Goal: Information Seeking & Learning: Learn about a topic

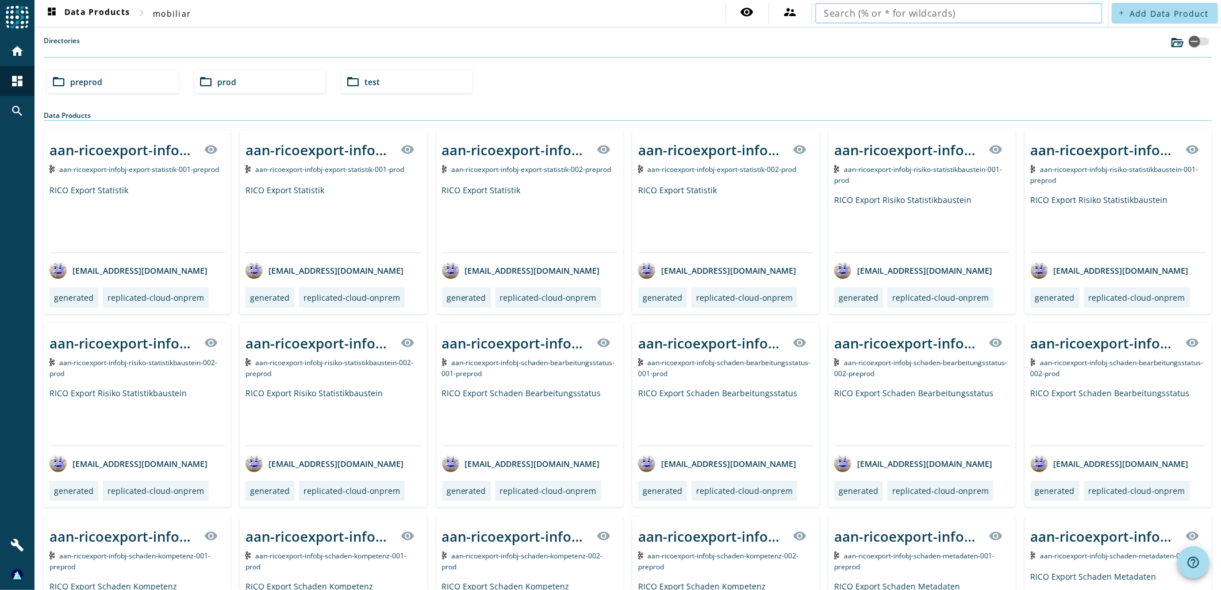
click at [880, 8] on input "text" at bounding box center [958, 13] width 269 height 14
type input "hos-training-infobj-people10m"
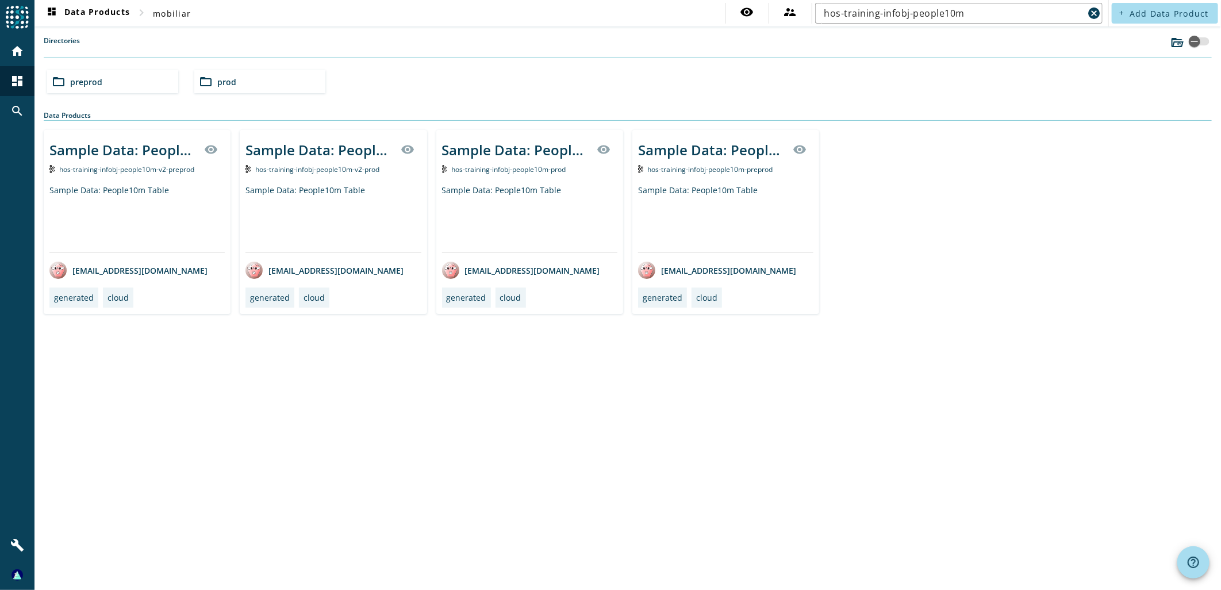
click at [670, 186] on div "Sample Data: People10m Table" at bounding box center [725, 218] width 175 height 68
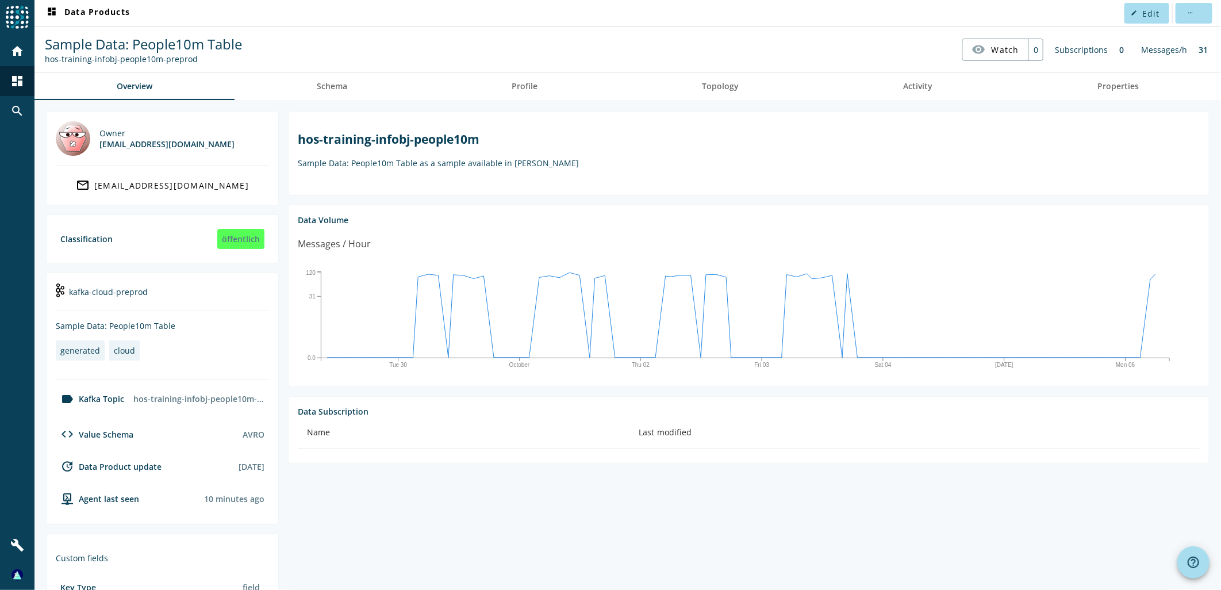
scroll to position [118, 0]
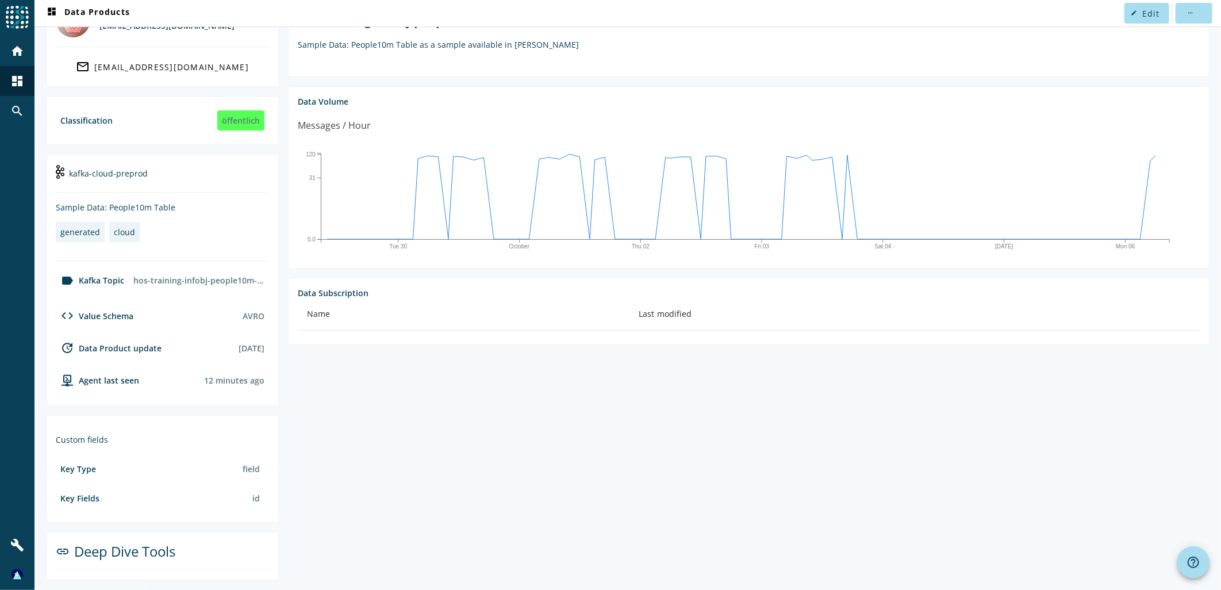
click at [70, 547] on div "link Deep Dive Tools" at bounding box center [162, 555] width 213 height 29
click at [188, 569] on section "link Deep Dive Tools" at bounding box center [162, 556] width 233 height 48
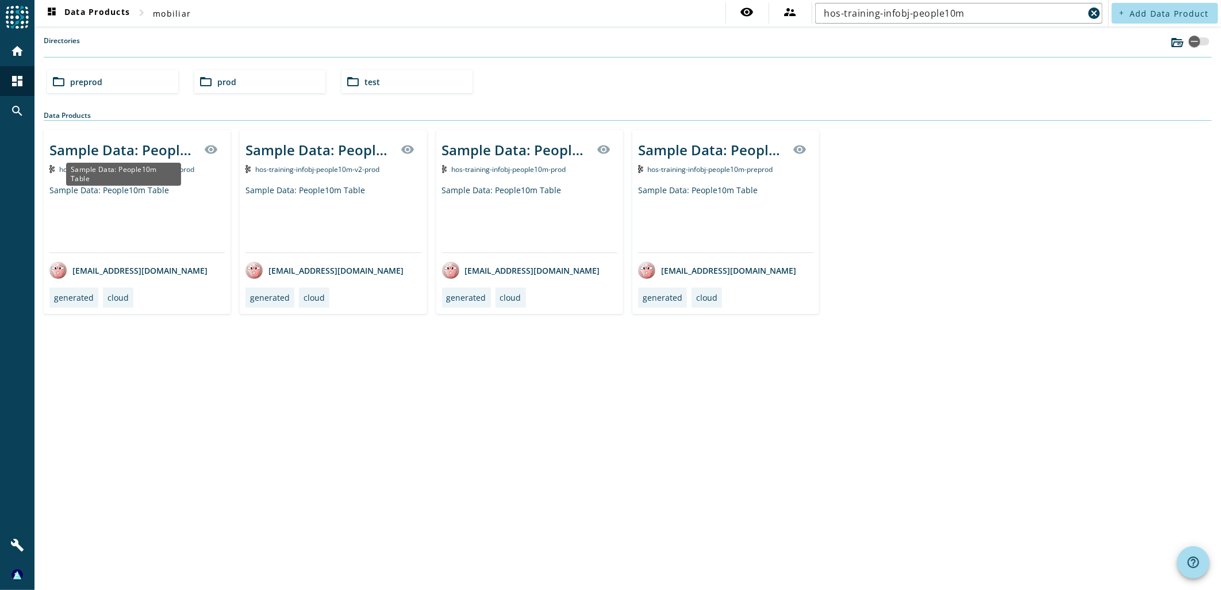
click at [104, 171] on div "Sample Data: People10m Table" at bounding box center [123, 174] width 115 height 23
click at [140, 147] on div "Sample Data: People10m Table" at bounding box center [123, 149] width 148 height 19
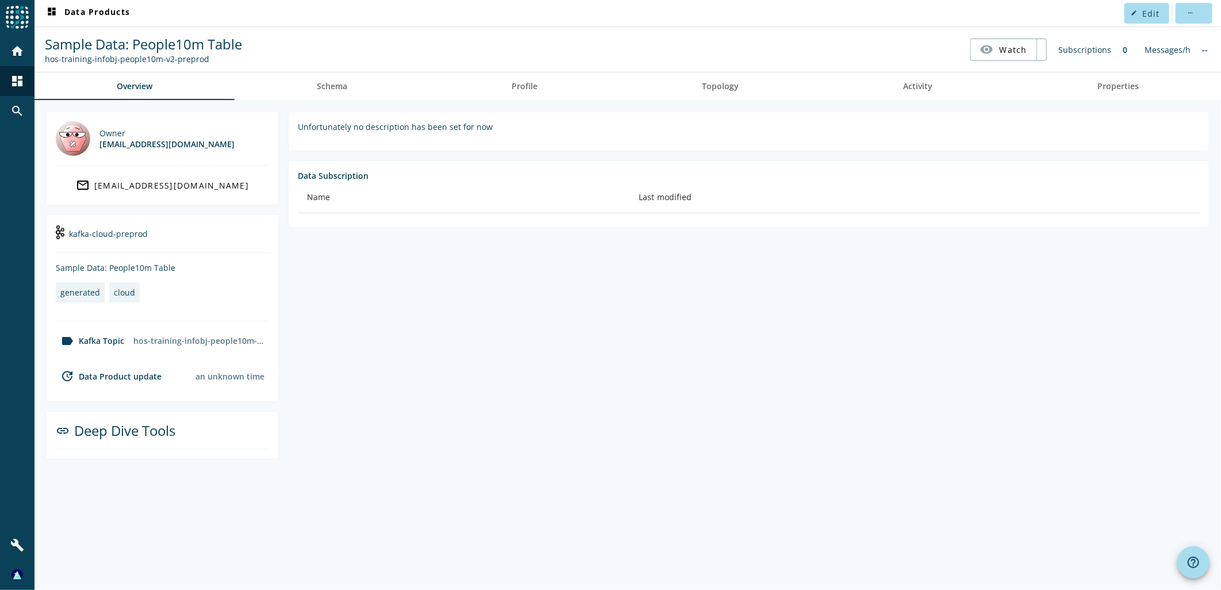
click at [127, 429] on div "link Deep Dive Tools" at bounding box center [162, 435] width 213 height 29
click at [56, 431] on mat-icon "link" at bounding box center [63, 431] width 14 height 14
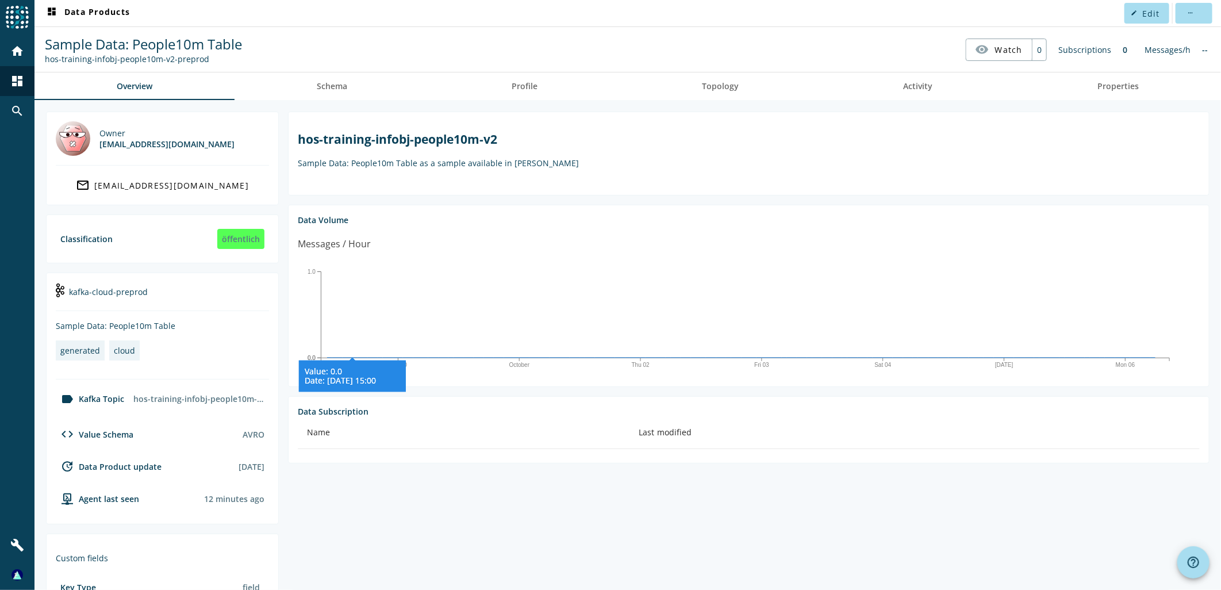
click at [345, 363] on icon at bounding box center [352, 374] width 107 height 34
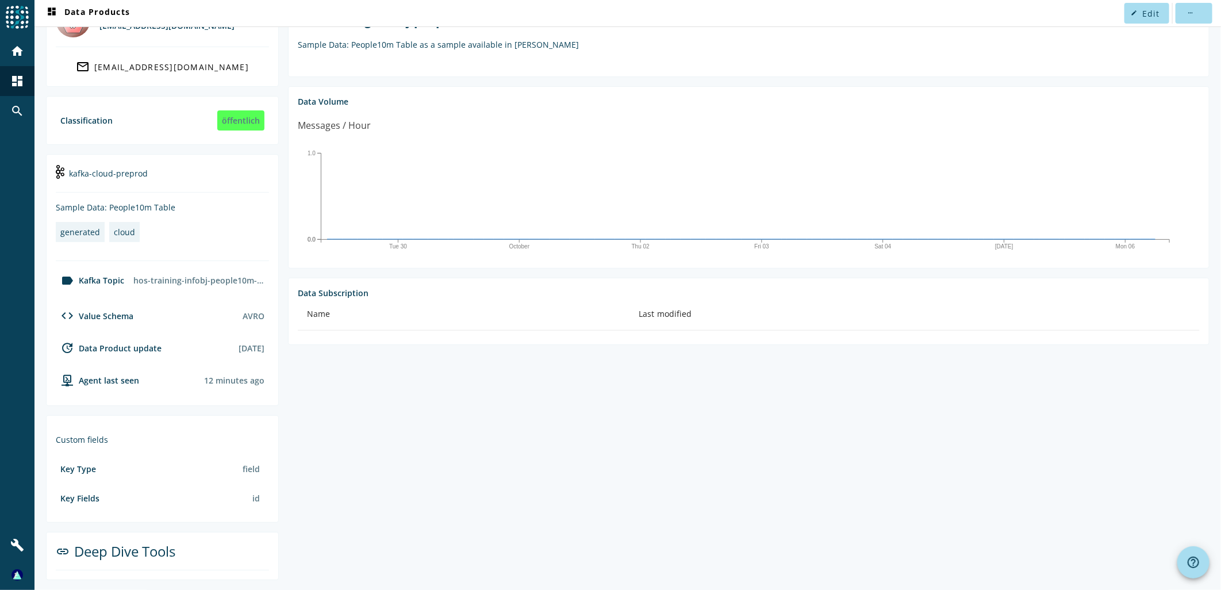
click at [121, 228] on div "cloud" at bounding box center [124, 231] width 21 height 11
click at [89, 228] on div "generated" at bounding box center [80, 231] width 40 height 11
click at [550, 406] on section "hos-training-infobj-people10m-v2 Sample Data: People10m Table as a sample avail…" at bounding box center [744, 286] width 930 height 587
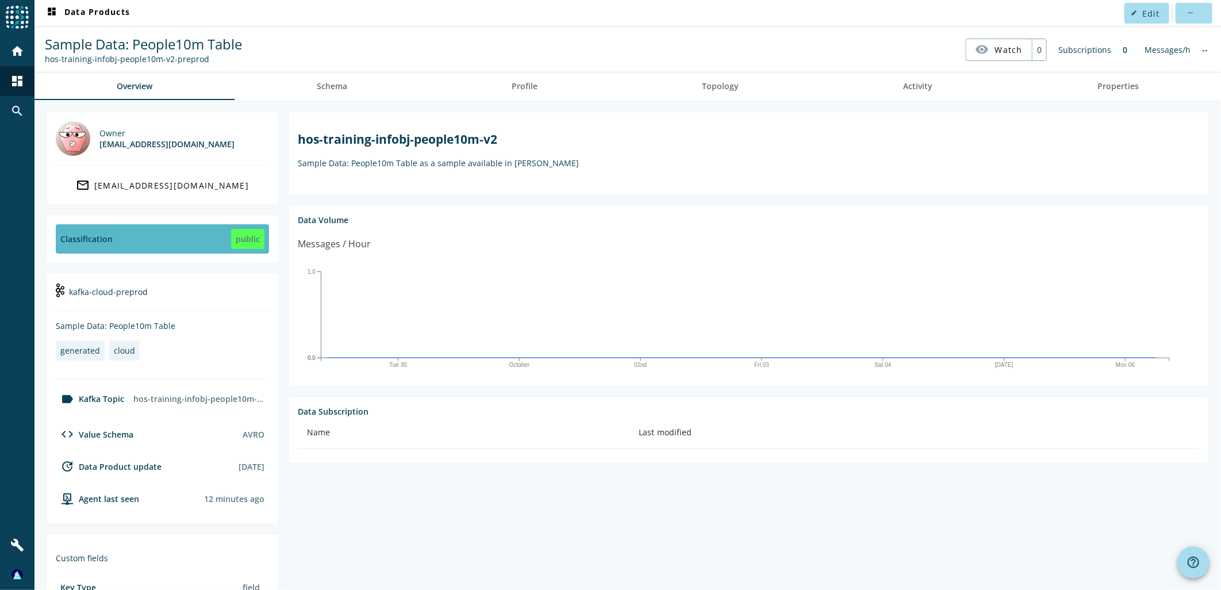
click at [87, 236] on div "Classification" at bounding box center [86, 238] width 52 height 11
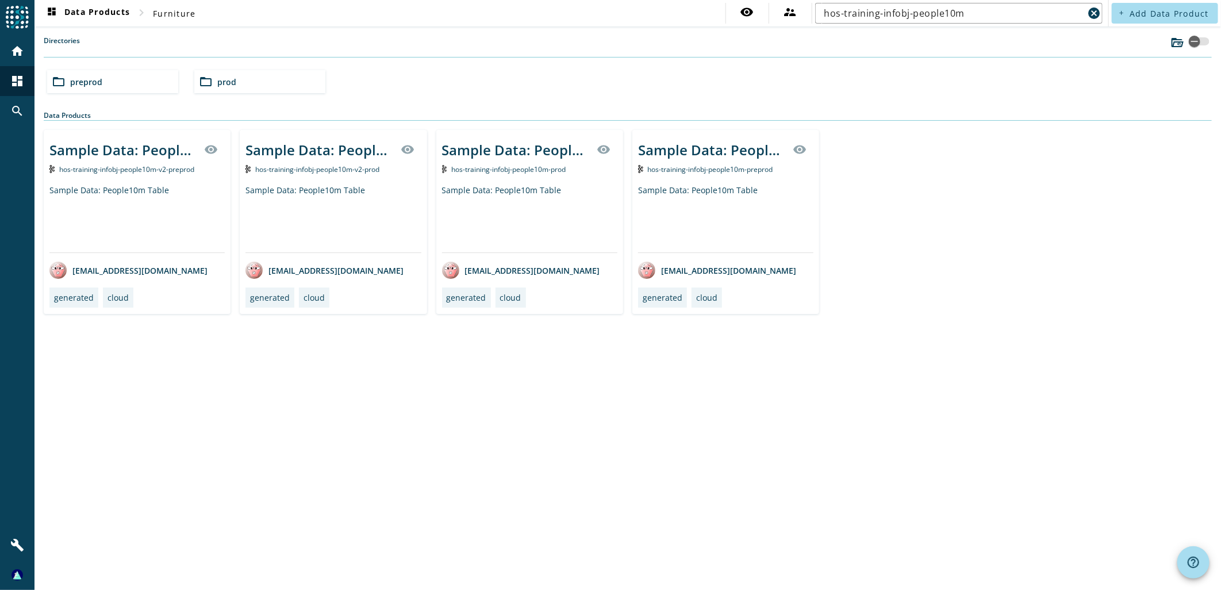
click at [661, 182] on div "Sample Data: People10m Table visibility hos-training-infobj-people10m-preprod S…" at bounding box center [725, 222] width 187 height 184
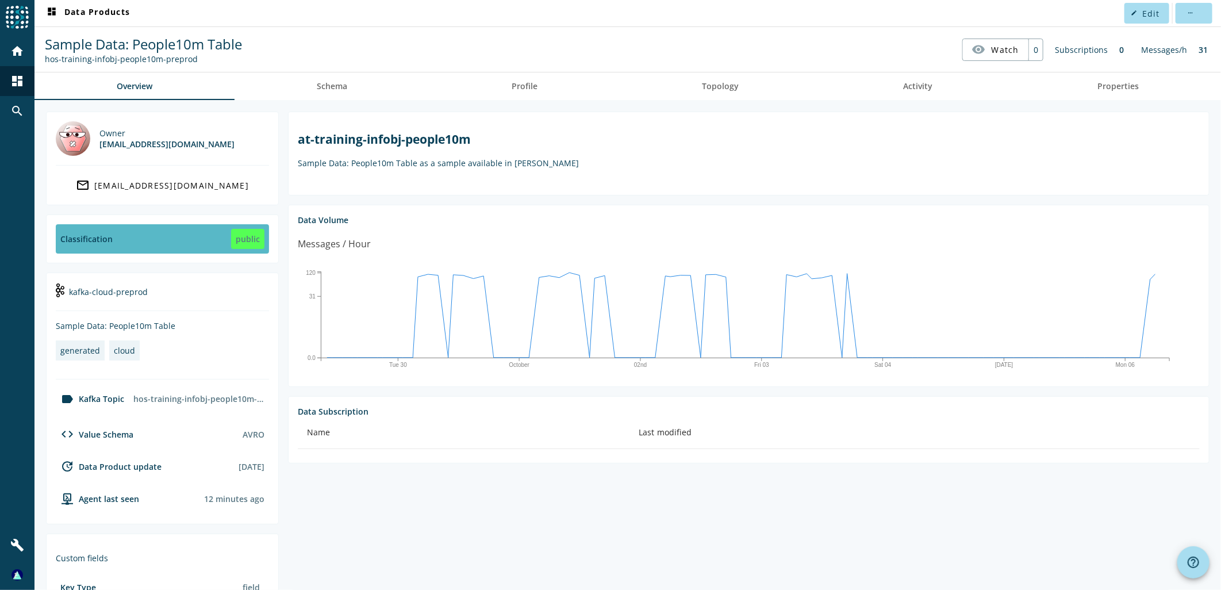
click at [244, 242] on div "public" at bounding box center [247, 239] width 33 height 20
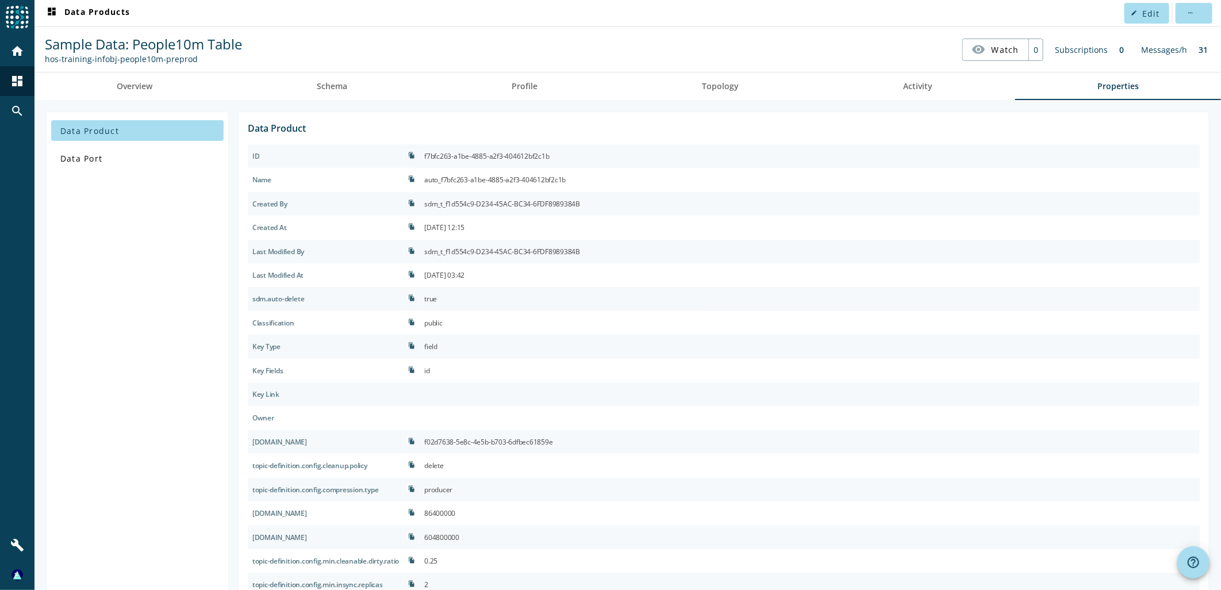
scroll to position [151, 0]
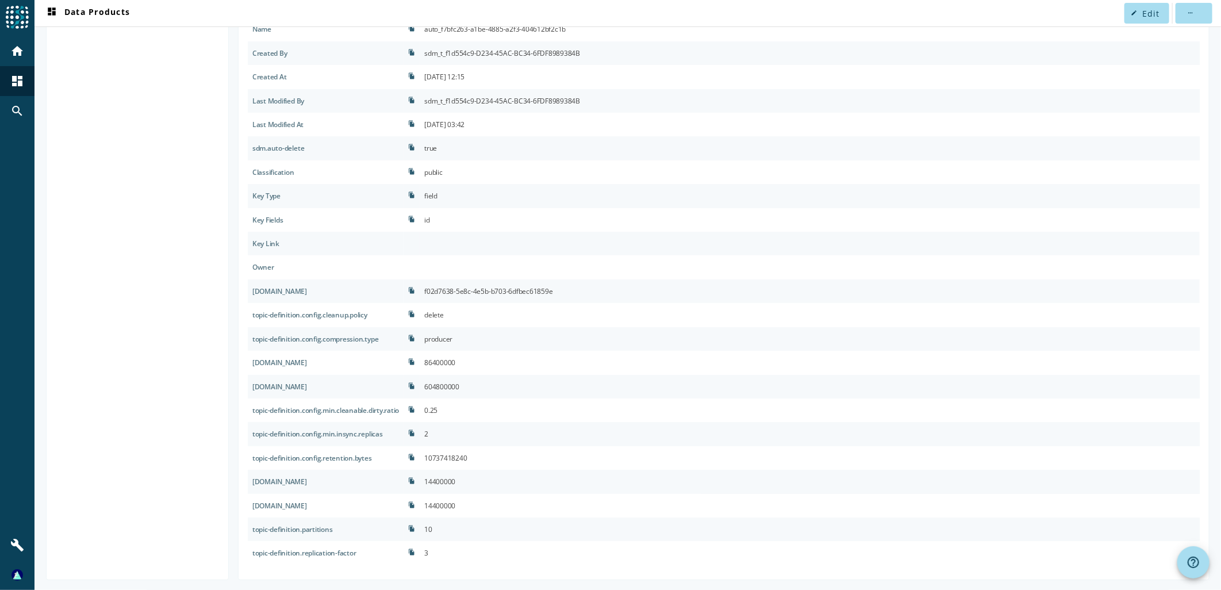
click at [280, 174] on div "Classification" at bounding box center [326, 172] width 156 height 24
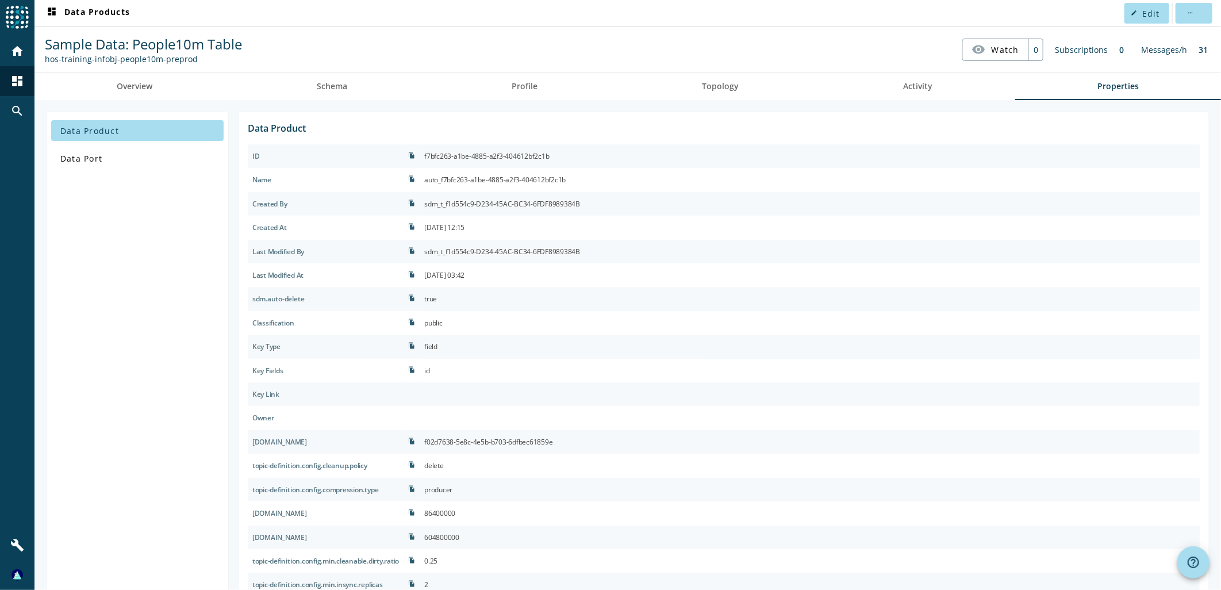
click at [525, 323] on div "public" at bounding box center [810, 323] width 780 height 24
click at [129, 84] on span "Overview" at bounding box center [135, 86] width 36 height 8
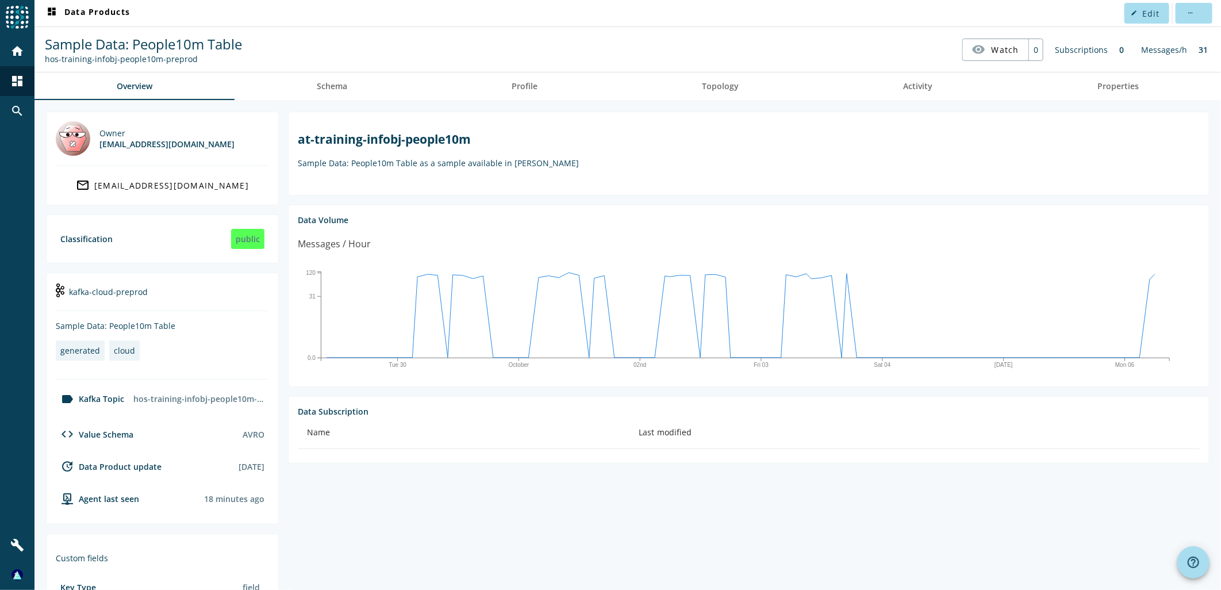
click at [216, 60] on div "hos-training-infobj-people10m-preprod" at bounding box center [143, 58] width 197 height 11
click at [705, 163] on p "Sample Data: People10m Table as a sample available in [PERSON_NAME]" at bounding box center [749, 162] width 902 height 11
click at [906, 87] on span "Activity" at bounding box center [917, 86] width 29 height 8
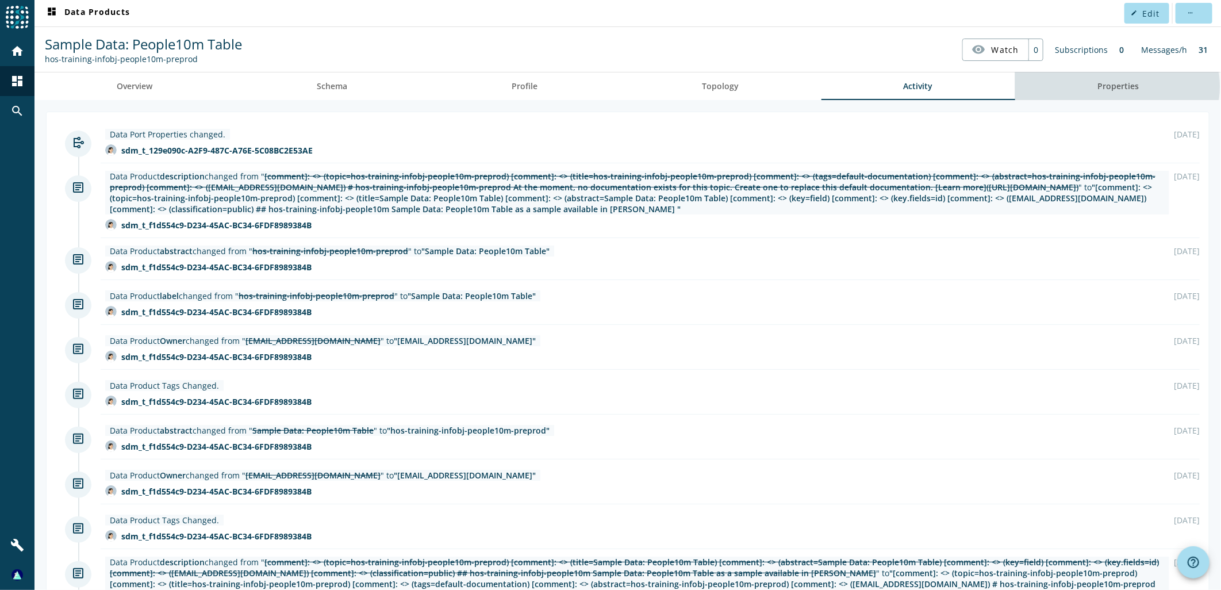
click at [1104, 86] on span "Properties" at bounding box center [1117, 86] width 41 height 8
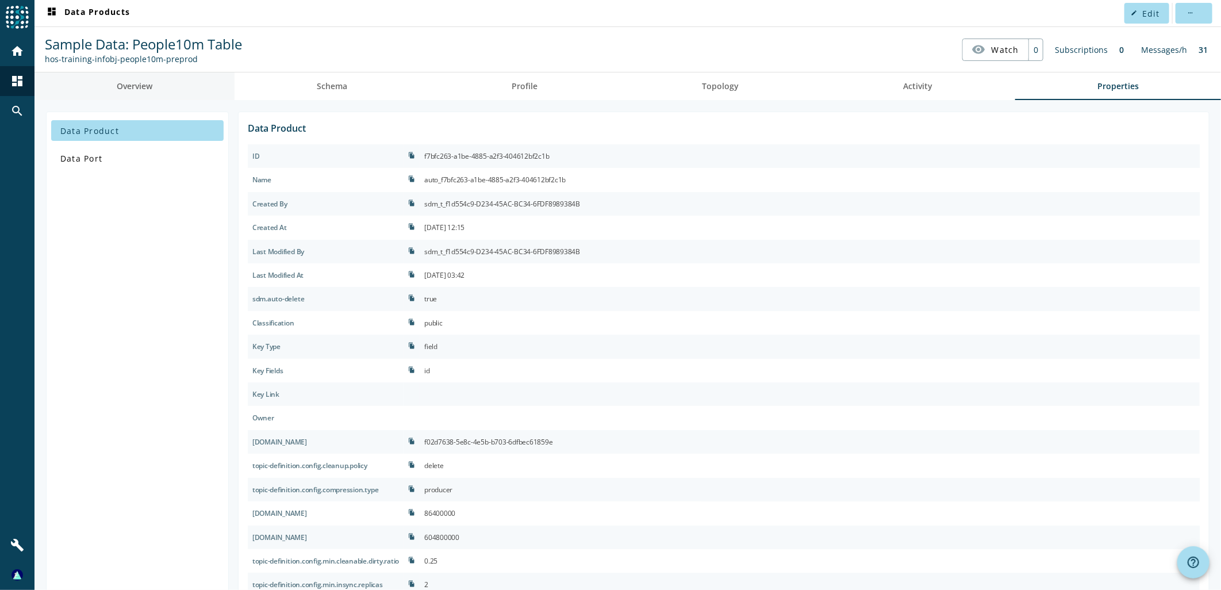
click at [114, 87] on link "Overview" at bounding box center [134, 86] width 200 height 28
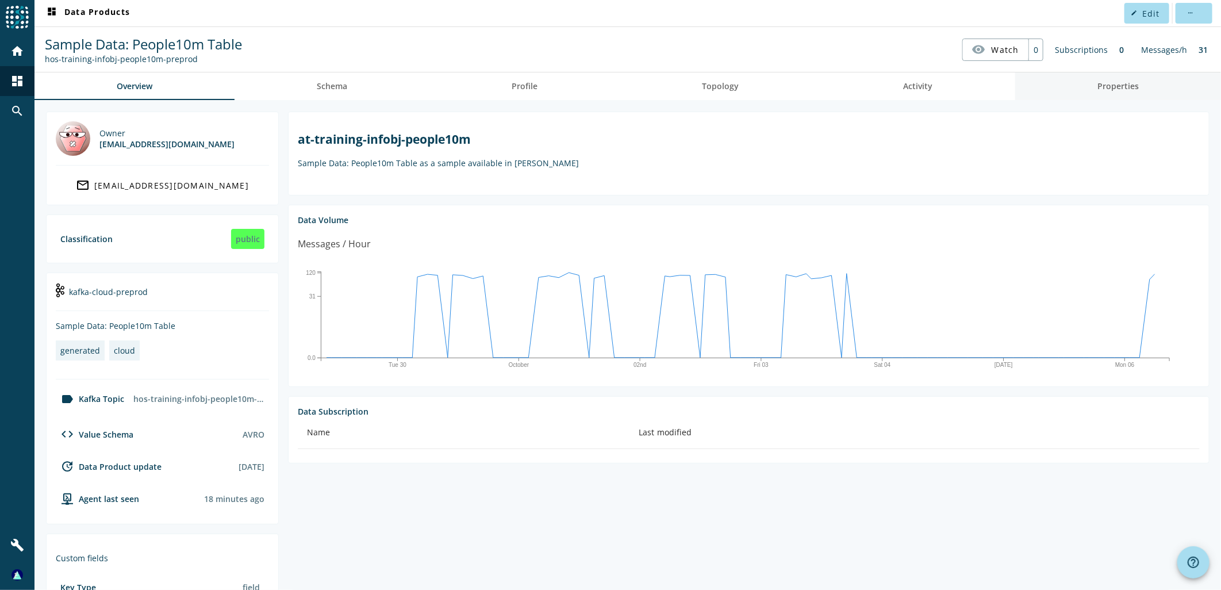
click at [1101, 82] on span "Properties" at bounding box center [1117, 86] width 41 height 8
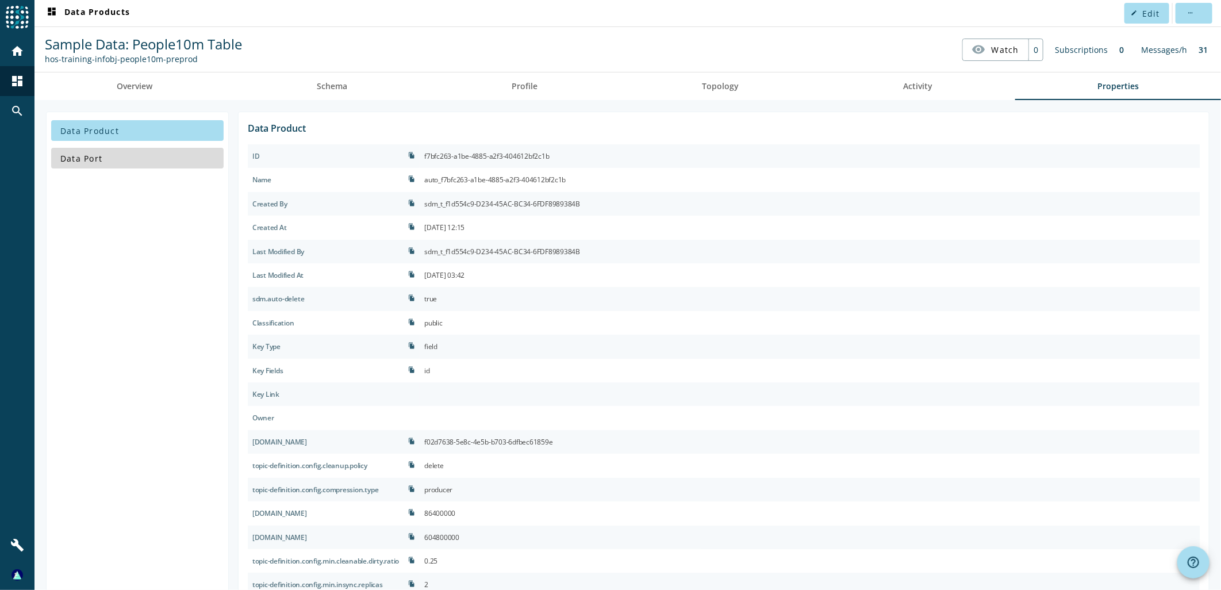
click at [111, 167] on span at bounding box center [137, 158] width 172 height 28
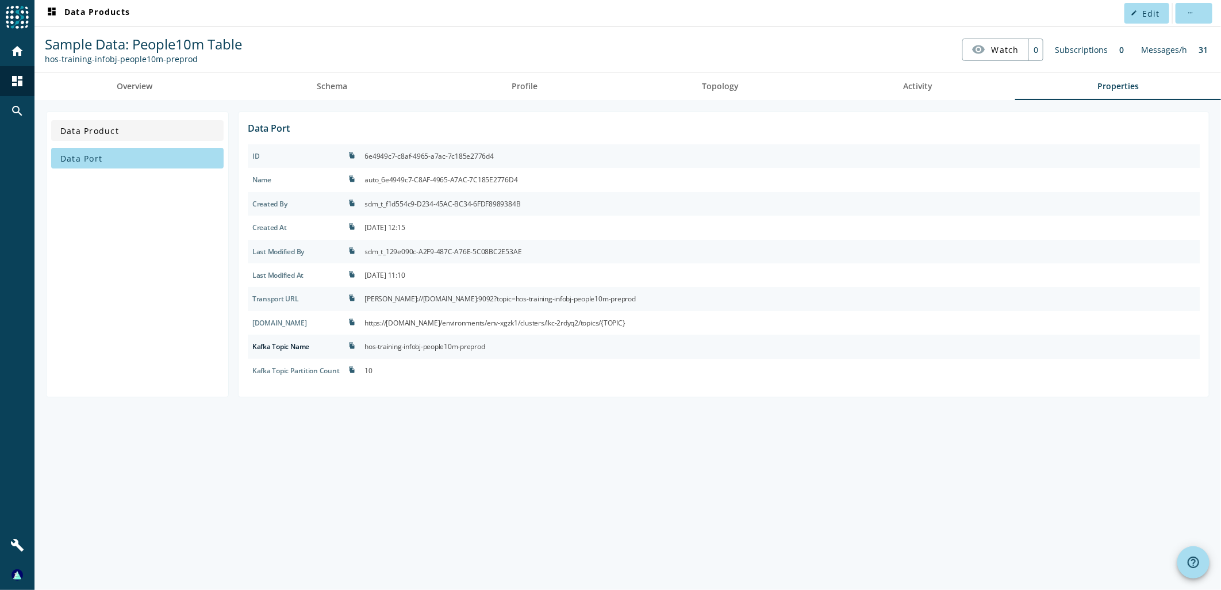
click at [144, 136] on span at bounding box center [137, 131] width 172 height 28
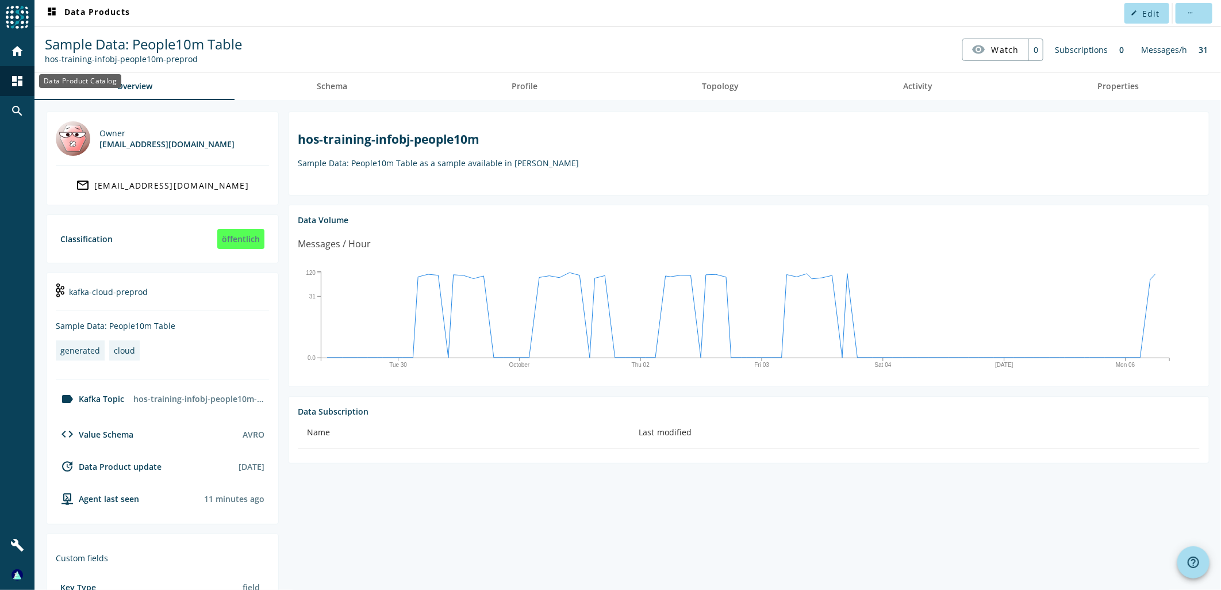
click at [16, 81] on mat-icon "dashboard" at bounding box center [17, 81] width 14 height 14
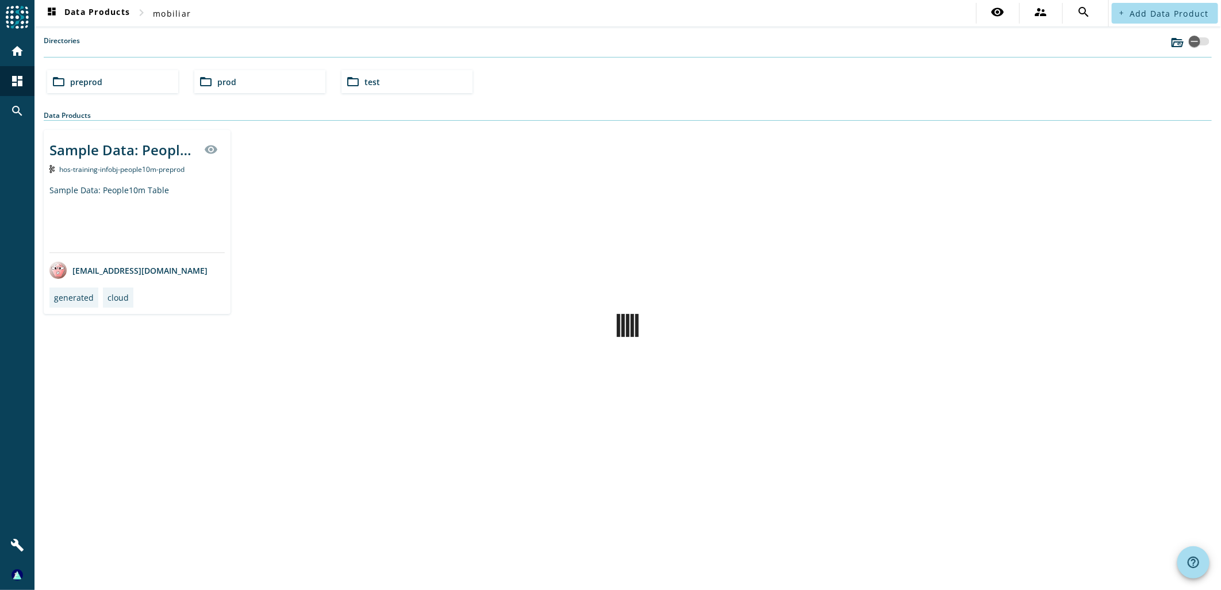
click at [106, 81] on div "folder_open preprod" at bounding box center [112, 81] width 131 height 23
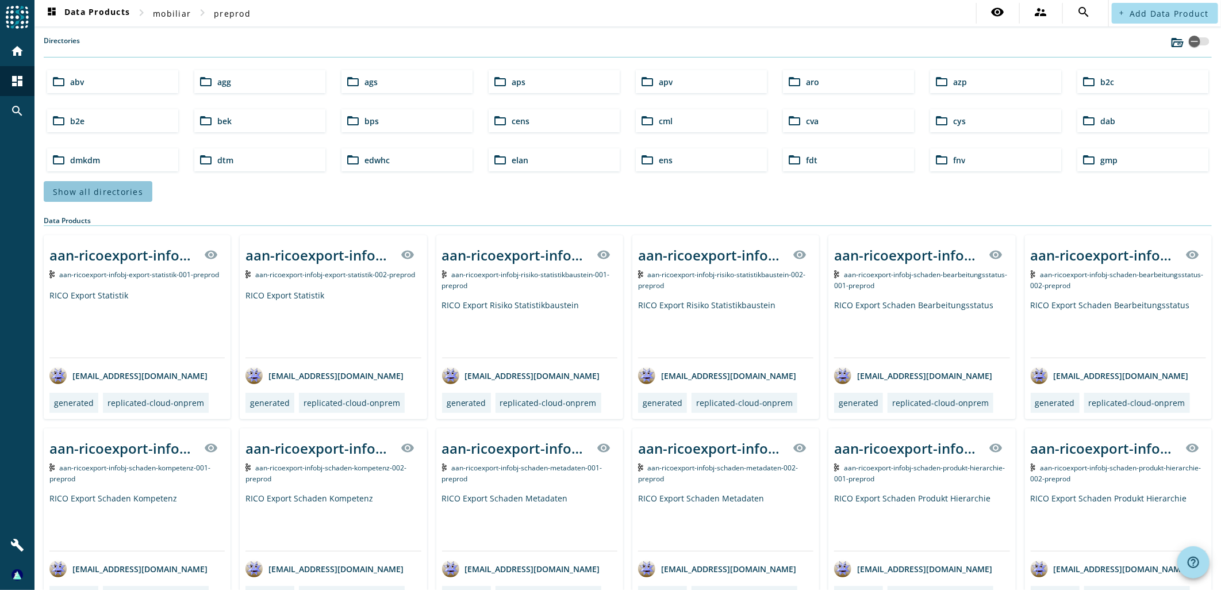
click at [143, 187] on span at bounding box center [98, 192] width 109 height 28
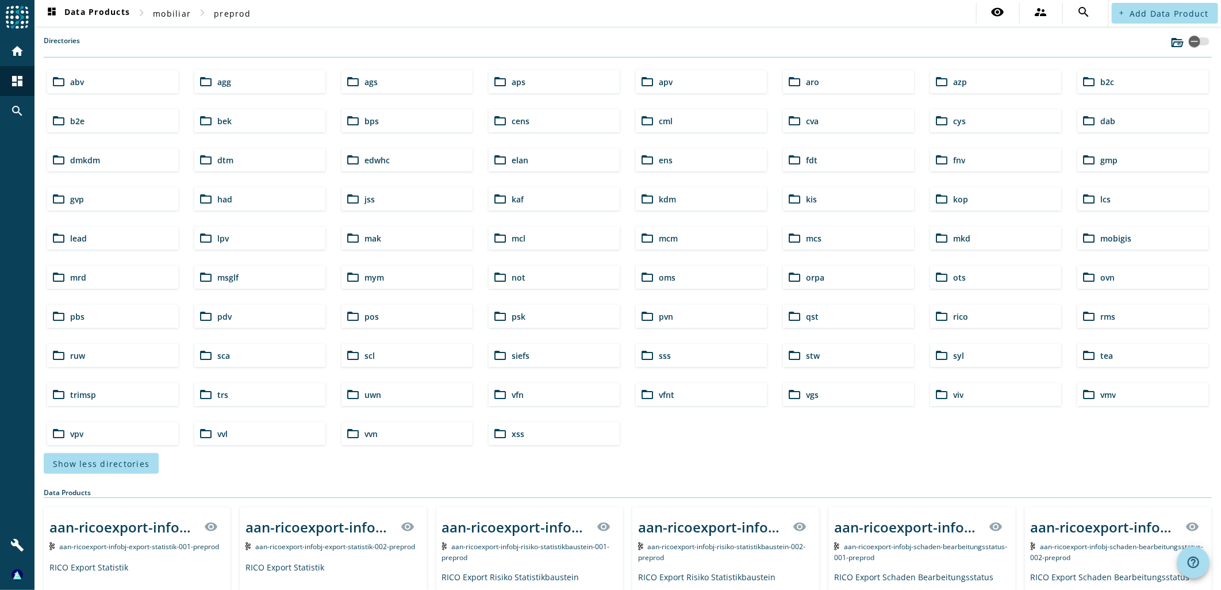
click at [417, 233] on div "folder_open mak" at bounding box center [406, 237] width 131 height 23
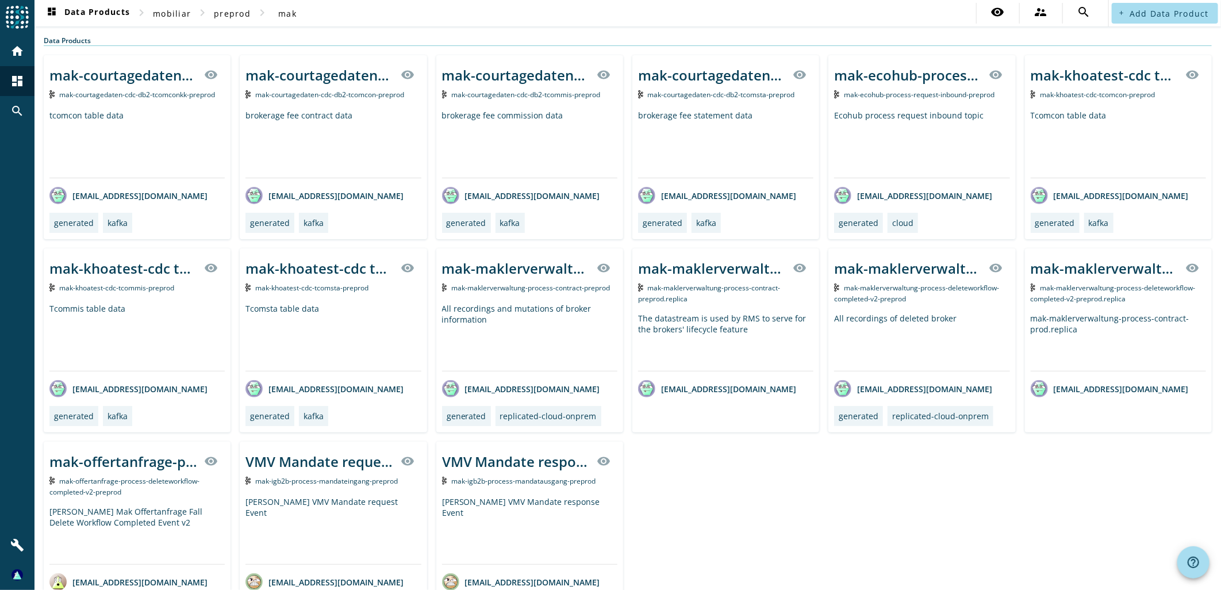
click at [908, 92] on span "mak-ecohub-process-request-inbound-preprod" at bounding box center [919, 95] width 151 height 10
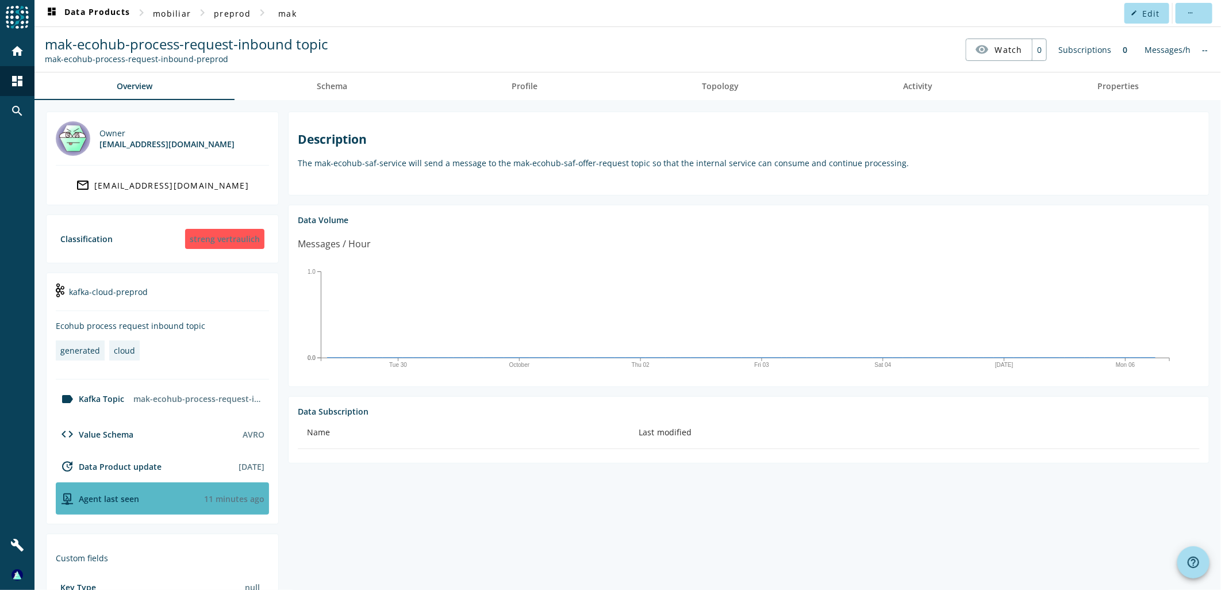
scroll to position [118, 0]
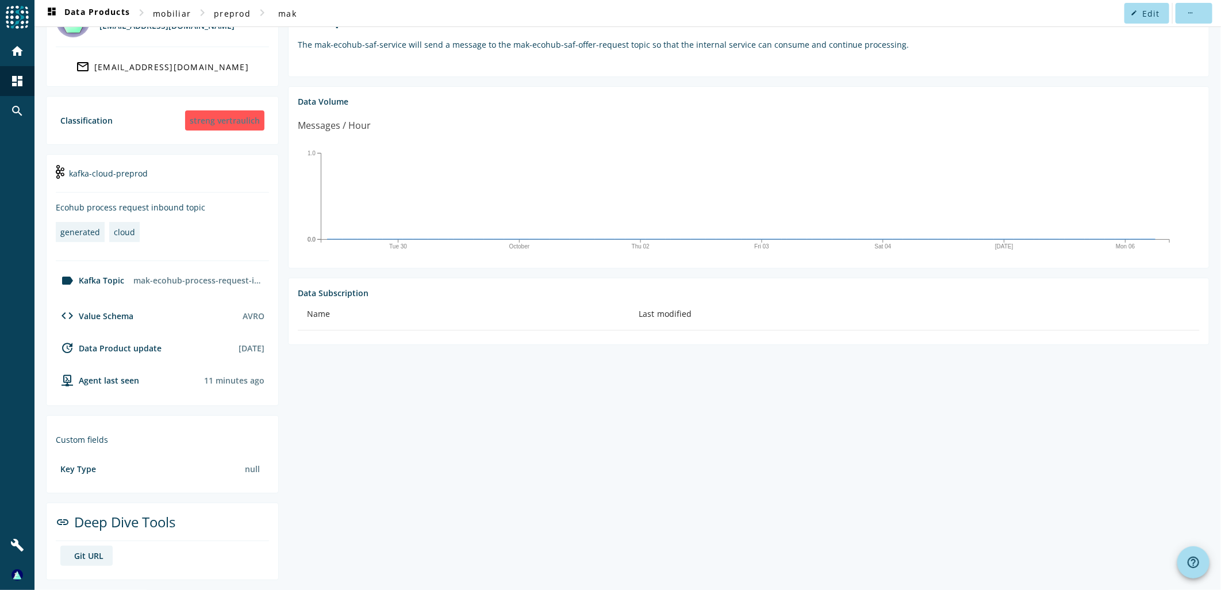
click at [85, 550] on div "Git URL" at bounding box center [88, 555] width 29 height 11
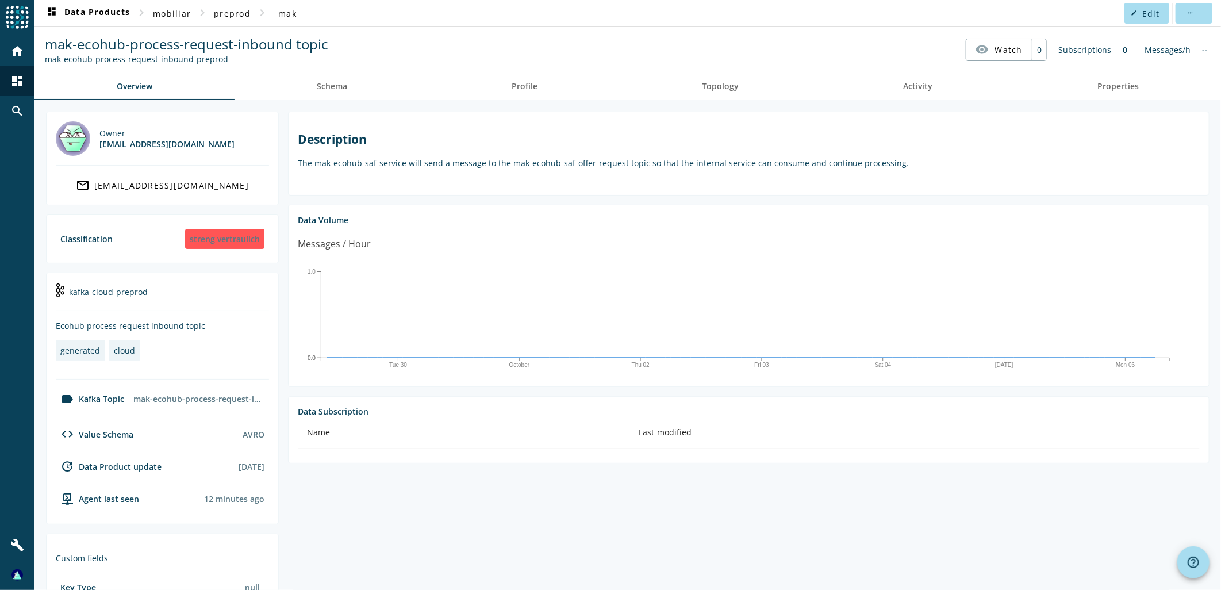
click at [503, 256] on div "Messages / Hour" at bounding box center [749, 248] width 902 height 23
click at [233, 237] on div "Strictly confidential" at bounding box center [221, 239] width 87 height 20
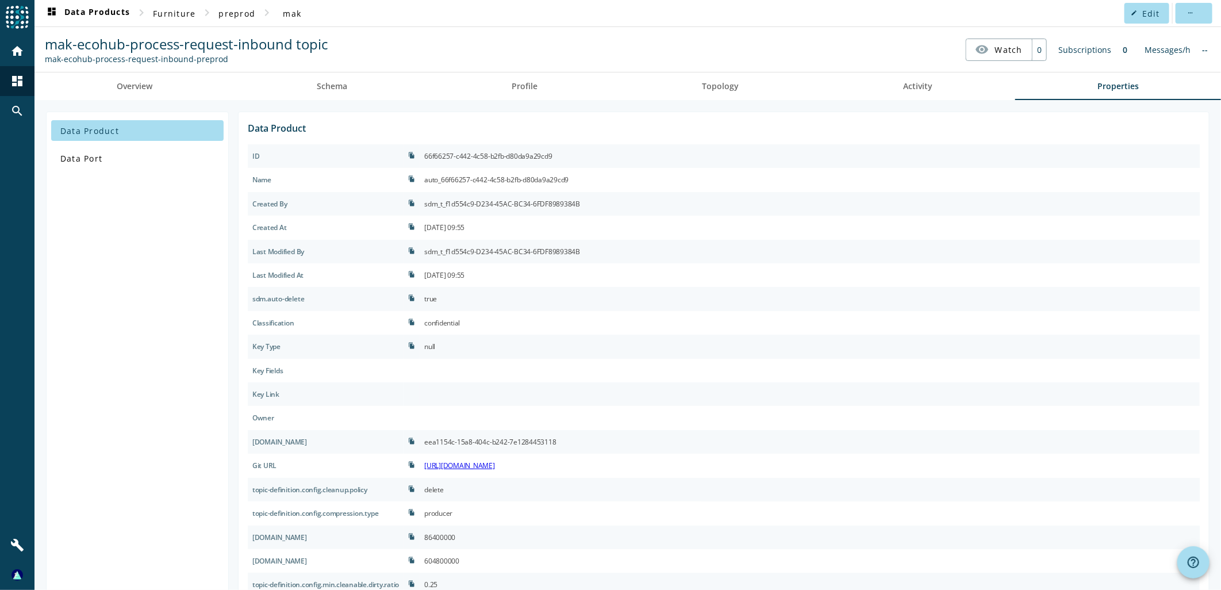
click at [443, 318] on div "confidential" at bounding box center [442, 322] width 36 height 14
copy div "confidential"
click at [708, 375] on div at bounding box center [810, 371] width 780 height 24
click at [139, 88] on span "Overview" at bounding box center [135, 86] width 36 height 8
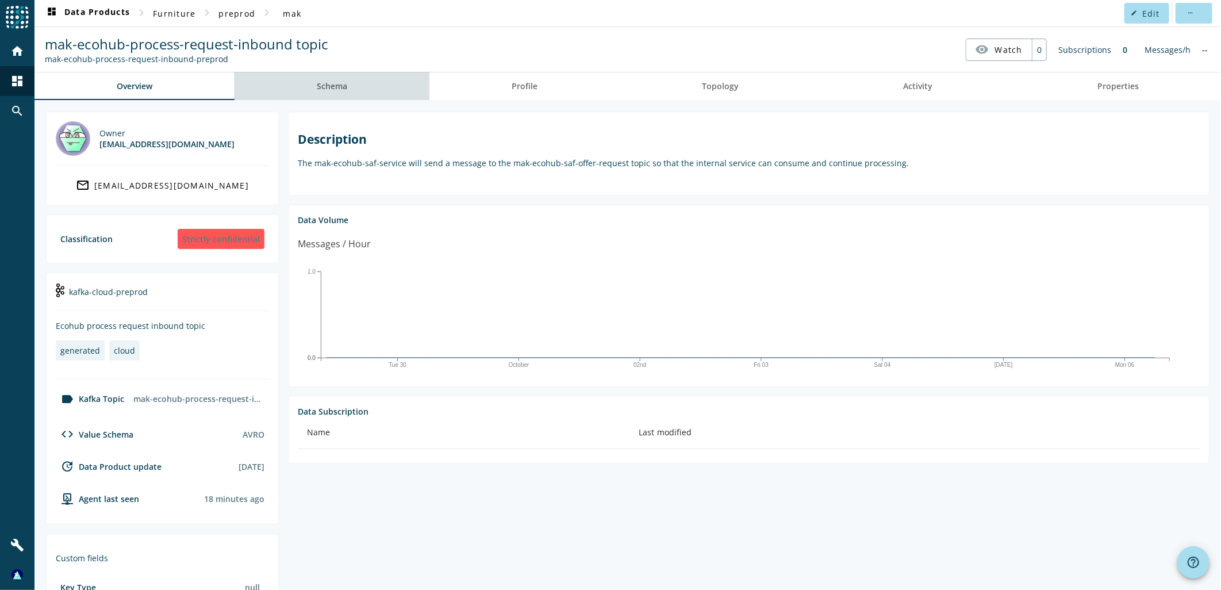
click at [338, 82] on span "Schema" at bounding box center [332, 86] width 30 height 8
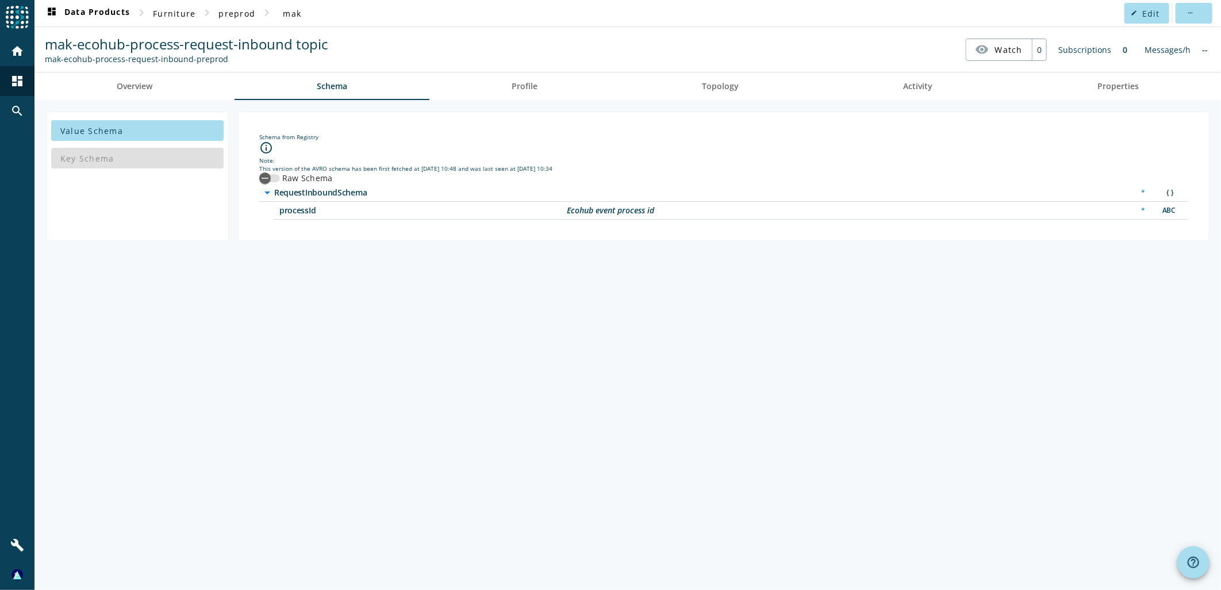
click at [146, 163] on div "Key Schema" at bounding box center [137, 158] width 172 height 28
click at [146, 129] on span at bounding box center [137, 131] width 172 height 28
click at [137, 95] on span "Overview" at bounding box center [135, 86] width 36 height 28
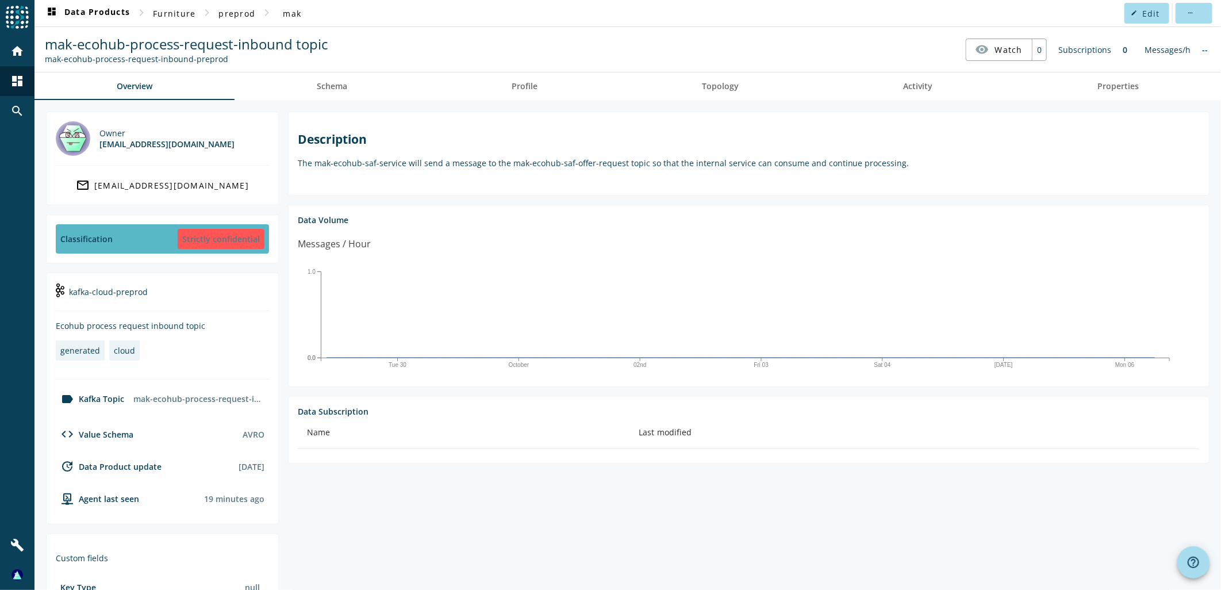
drag, startPoint x: 175, startPoint y: 233, endPoint x: 260, endPoint y: 241, distance: 85.4
click at [260, 241] on div "Classification Strictly confidential" at bounding box center [162, 238] width 213 height 29
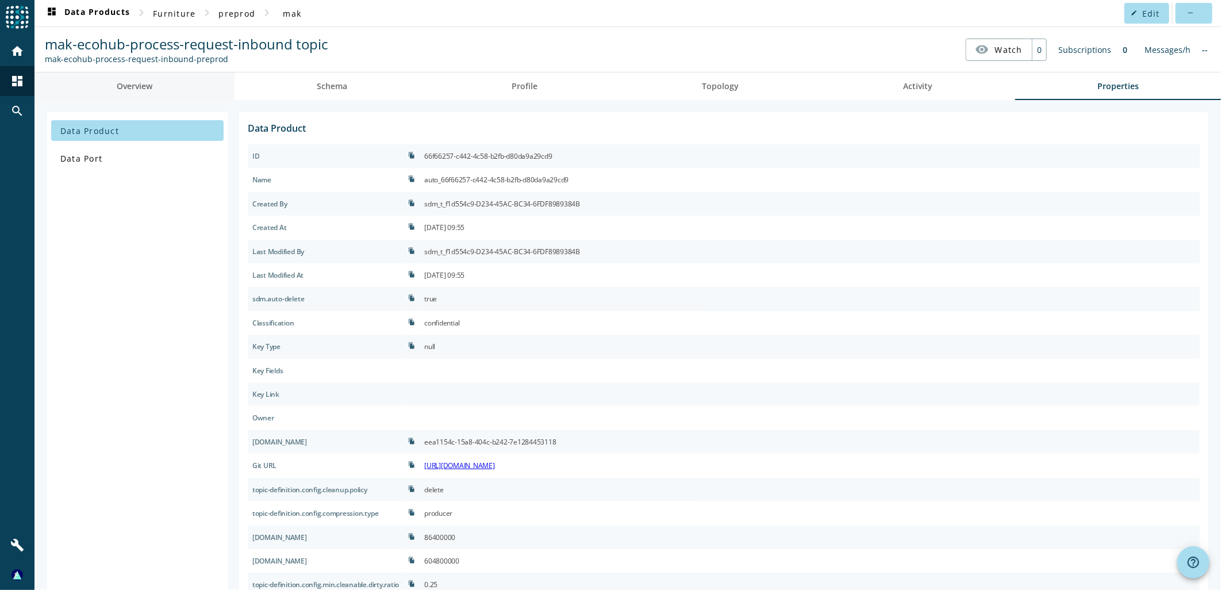
click at [148, 84] on span "Overview" at bounding box center [135, 86] width 36 height 8
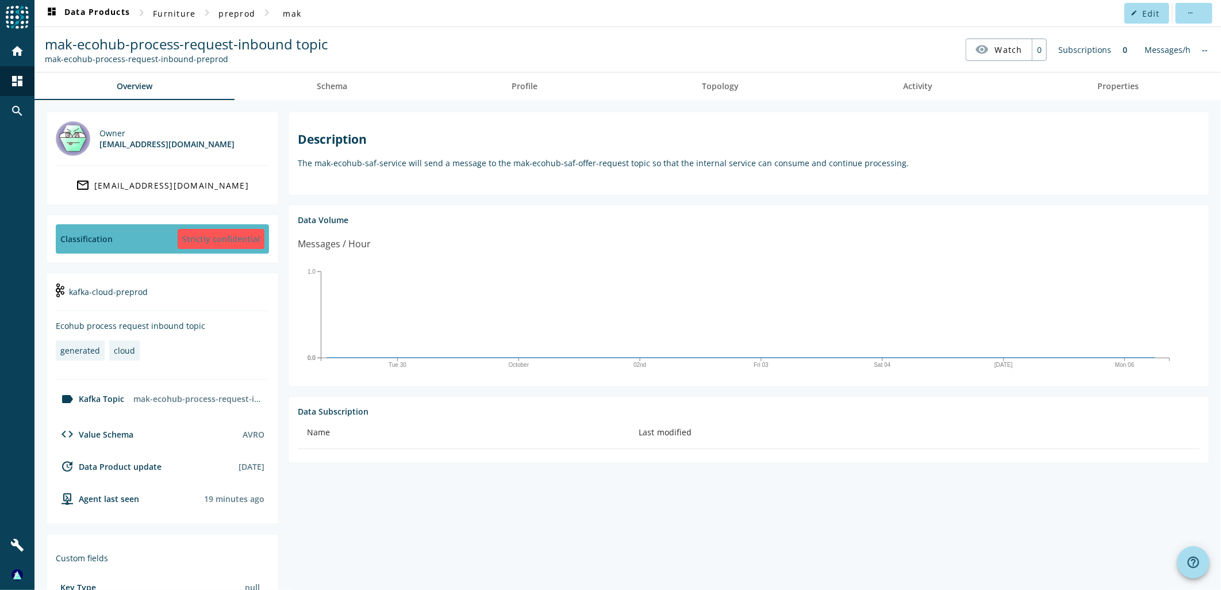
copy div "Strictly confidential"
drag, startPoint x: 163, startPoint y: 218, endPoint x: 266, endPoint y: 246, distance: 106.5
click at [266, 246] on section "Classification Strictly confidential" at bounding box center [162, 238] width 233 height 49
click at [656, 505] on section "Description The mak-ecohub-saf-service will send a message to the mak-ecohub-sa…" at bounding box center [744, 404] width 930 height 587
